Goal: Task Accomplishment & Management: Use online tool/utility

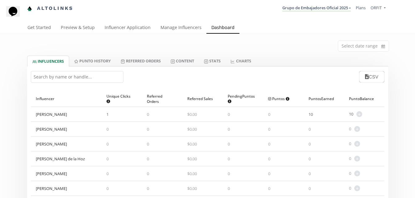
click at [59, 64] on link "INFLUENCERS" at bounding box center [48, 60] width 42 height 11
click at [122, 30] on link "Influencer Application" at bounding box center [128, 28] width 56 height 12
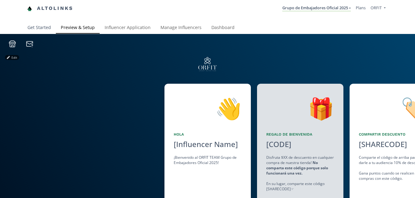
click at [50, 32] on link "Get Started" at bounding box center [38, 28] width 33 height 12
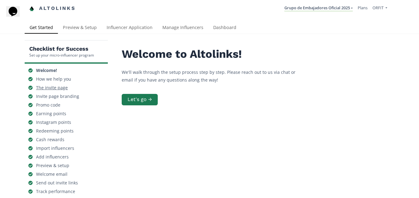
click at [55, 89] on div "The invite page" at bounding box center [52, 87] width 32 height 6
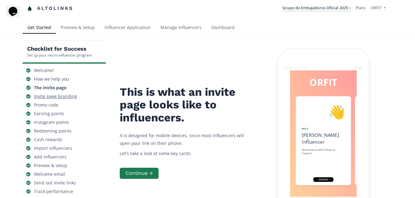
click at [58, 97] on div "Invite page branding" at bounding box center [55, 96] width 43 height 6
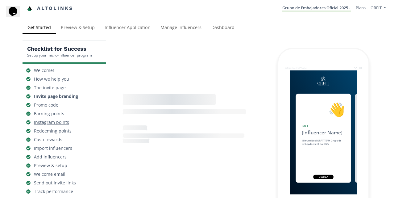
scroll to position [25, 0]
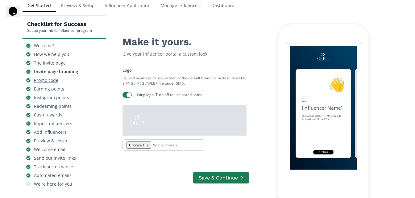
click at [54, 81] on div "Promo code" at bounding box center [46, 80] width 24 height 6
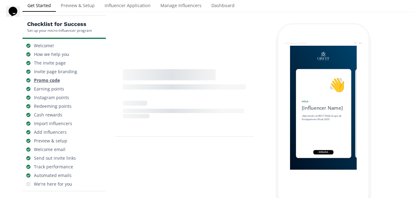
scroll to position [0, 185]
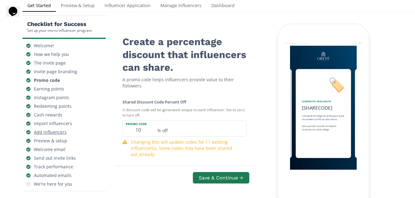
click at [55, 134] on div "Add influencers" at bounding box center [50, 132] width 33 height 6
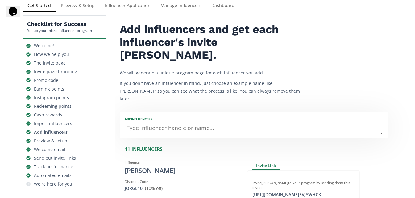
click at [151, 122] on textarea at bounding box center [254, 128] width 258 height 12
type textarea "Jo"
type input "Jo"
type input "JO"
type textarea "Joe"
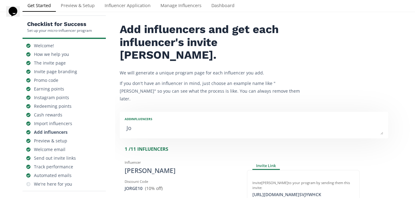
type input "Joe"
type input "JOE"
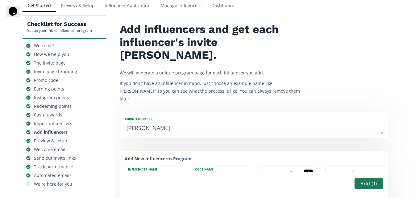
type textarea "Joel"
type input "Joel"
type input "JOEL"
type textarea "Joel R"
type input "Joel R"
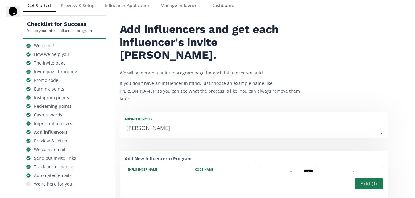
type textarea "Joel Ro"
type input "Joel Ro"
type textarea "Joel Rod"
type input "Joel Rod"
type textarea "Joel Rodr"
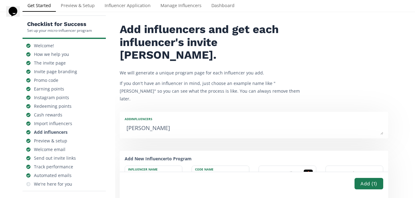
type input "Joel Rodr"
type textarea "Joel Rodri"
type input "Joel Rodri"
type textarea "Joel Rodrig"
type input "Joel Rodrig"
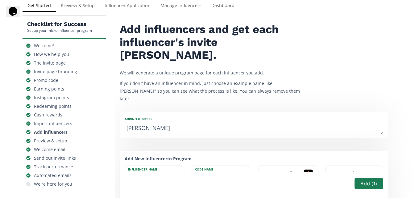
type textarea "Joel Rodrigu"
type input "Joel Rodrigu"
type textarea "Joel Rodrigue"
type input "Joel Rodrigue"
type textarea "[PERSON_NAME]"
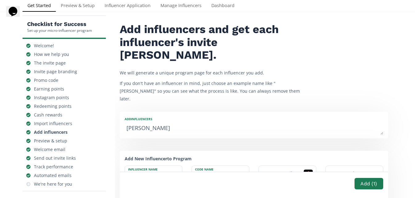
type input "[PERSON_NAME]"
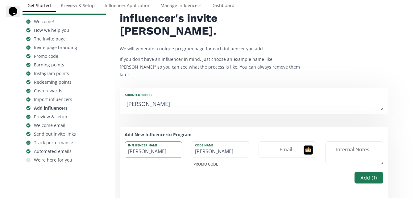
scroll to position [55, 0]
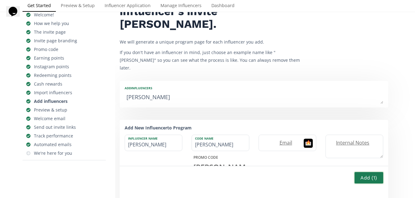
type textarea "[PERSON_NAME]"
click at [362, 178] on button "Add ( 1 )" at bounding box center [368, 177] width 30 height 13
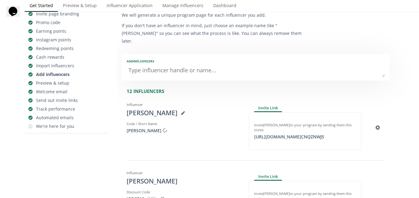
scroll to position [92, 0]
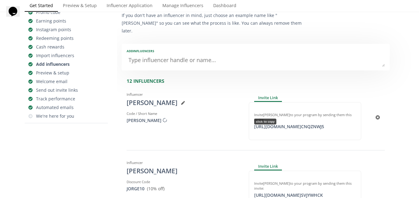
click at [299, 123] on div "[URL][DOMAIN_NAME] CNQZNWJ5 click to copy" at bounding box center [289, 126] width 77 height 6
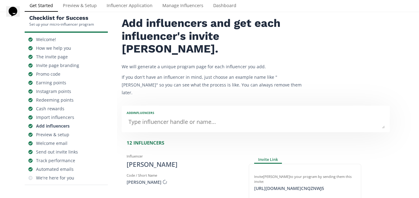
scroll to position [0, 0]
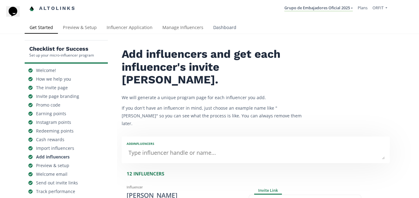
click at [212, 26] on link "Dashboard" at bounding box center [224, 28] width 33 height 12
